Goal: Information Seeking & Learning: Find specific fact

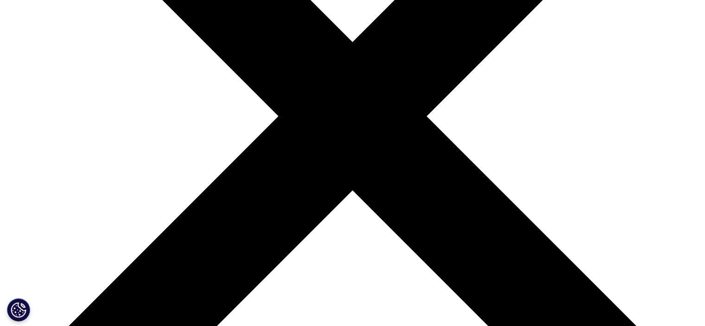
scroll to position [245, 0]
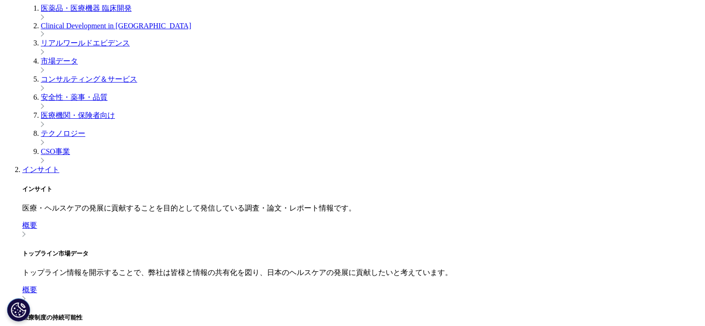
scroll to position [278, 0]
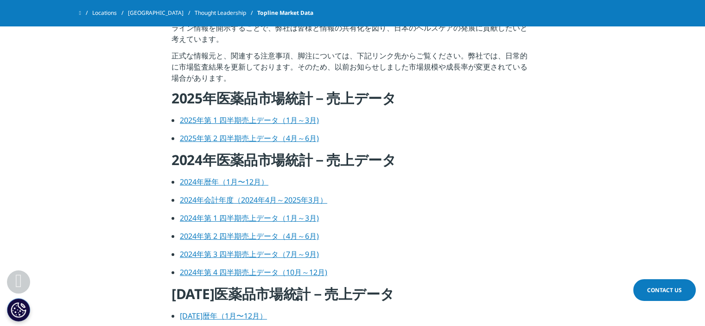
scroll to position [278, 0]
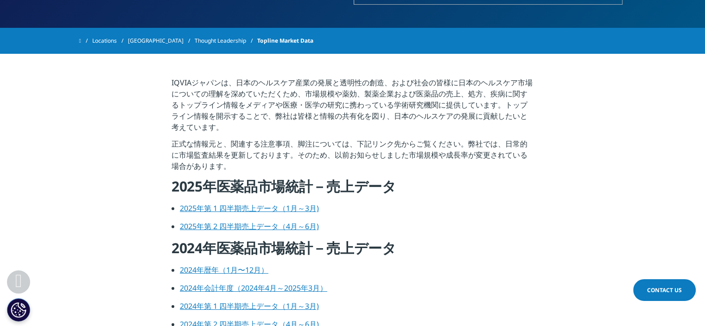
click at [292, 224] on link "2025年第 2 四半期売上データ（4月～6月)" at bounding box center [249, 226] width 139 height 10
